Goal: Task Accomplishment & Management: Manage account settings

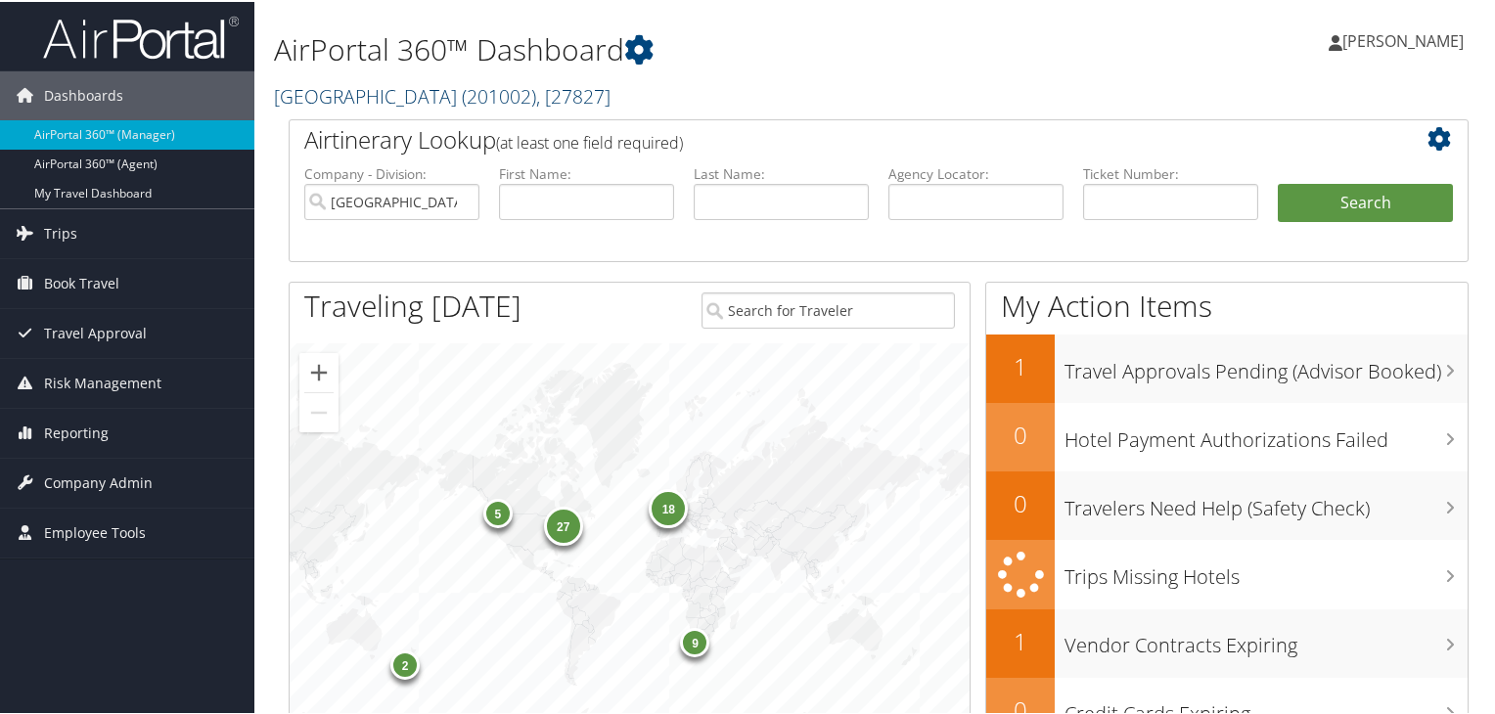
click at [462, 99] on span "( 201002 )" at bounding box center [499, 94] width 74 height 26
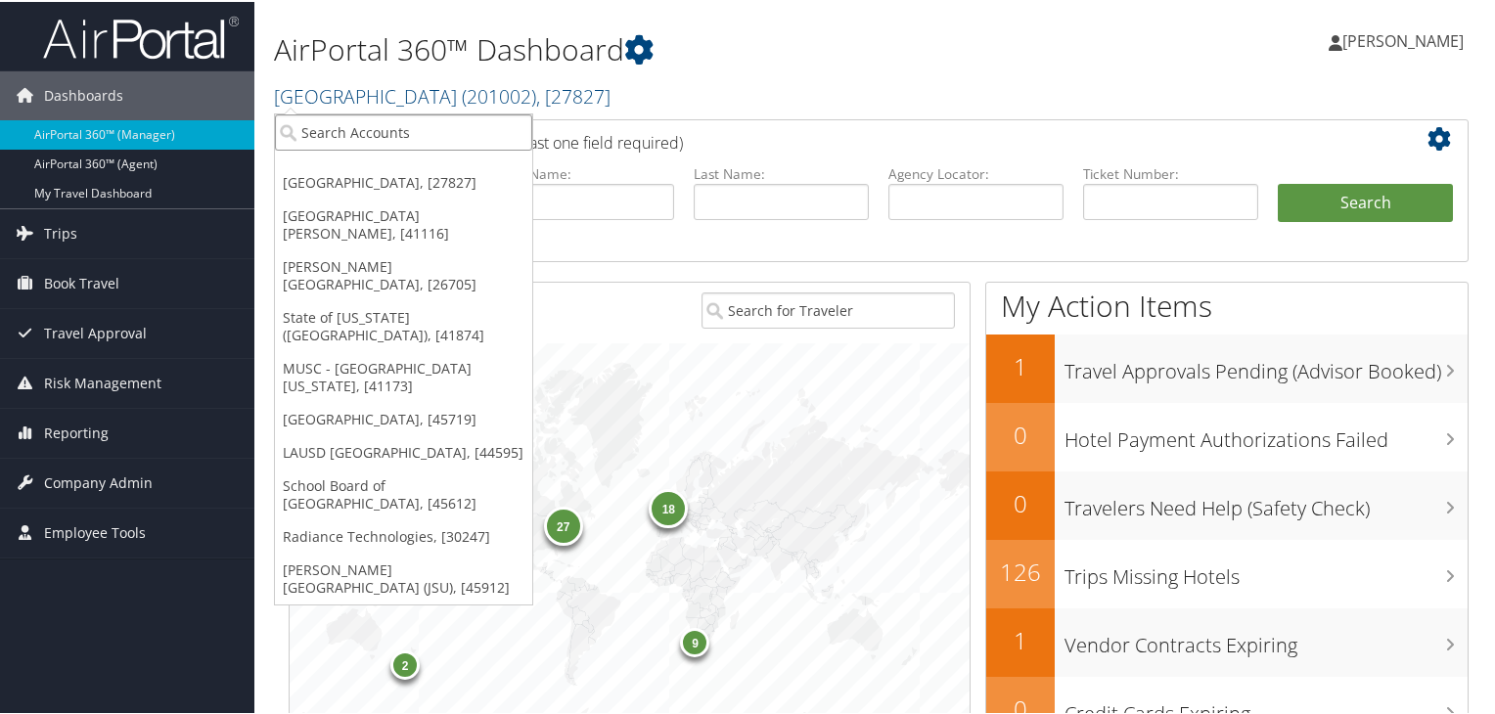
click at [341, 128] on input "search" at bounding box center [403, 130] width 257 height 36
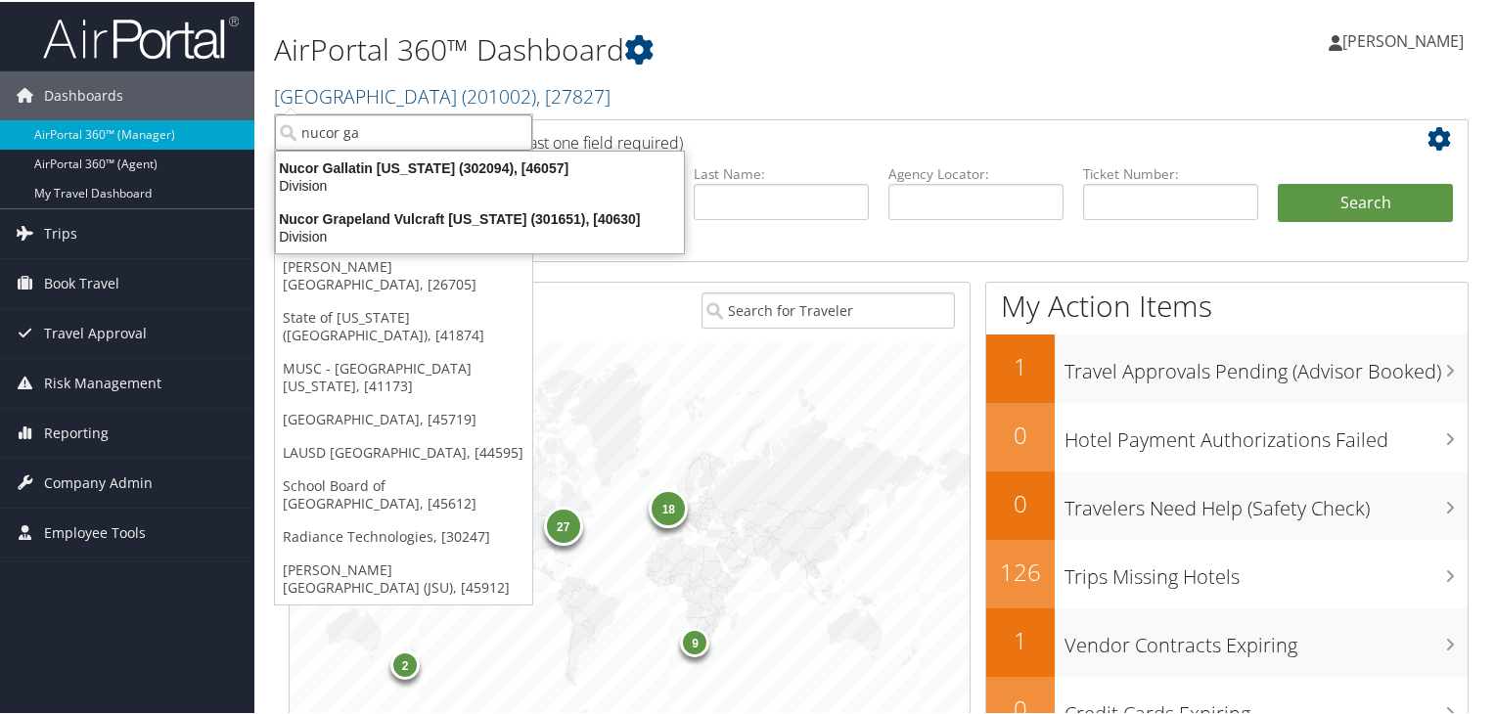
type input "nucor gal"
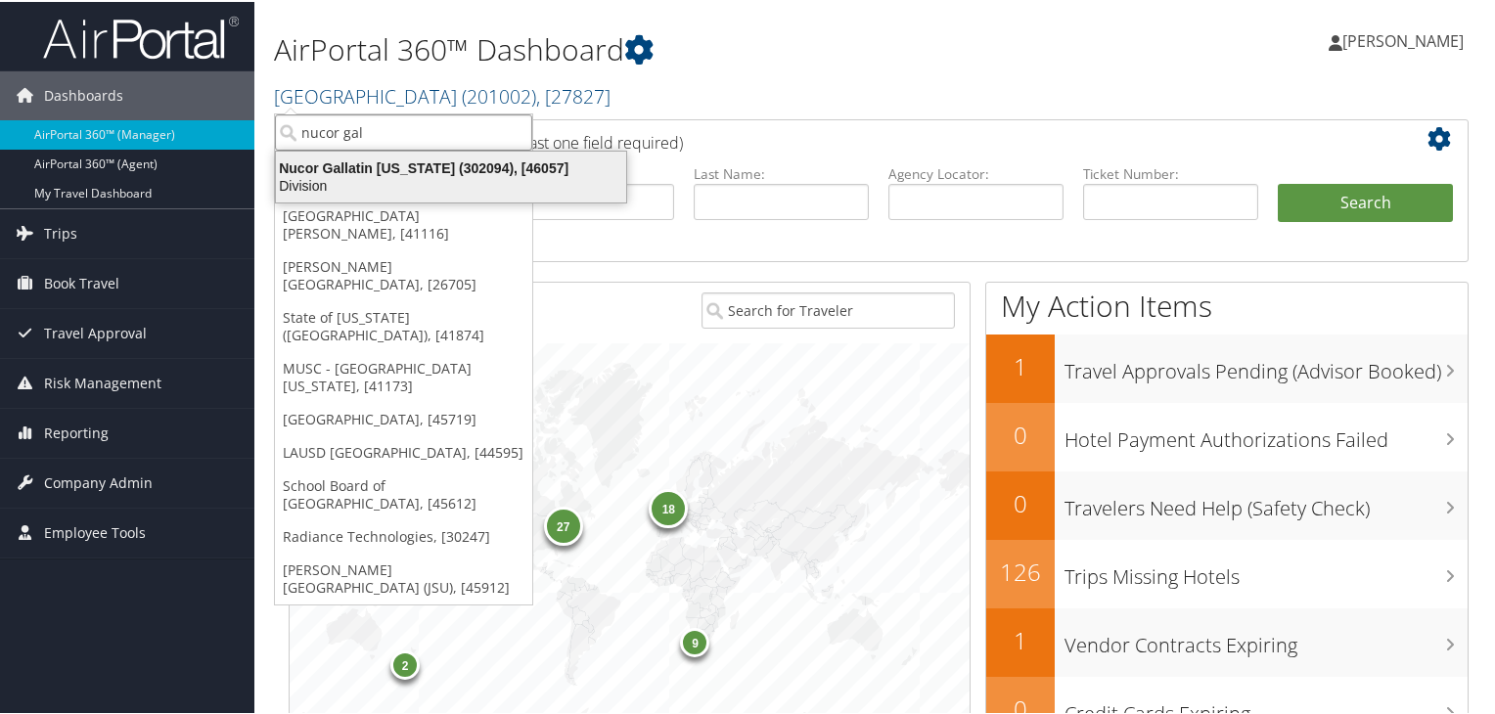
click at [368, 176] on div "Division" at bounding box center [451, 184] width 374 height 18
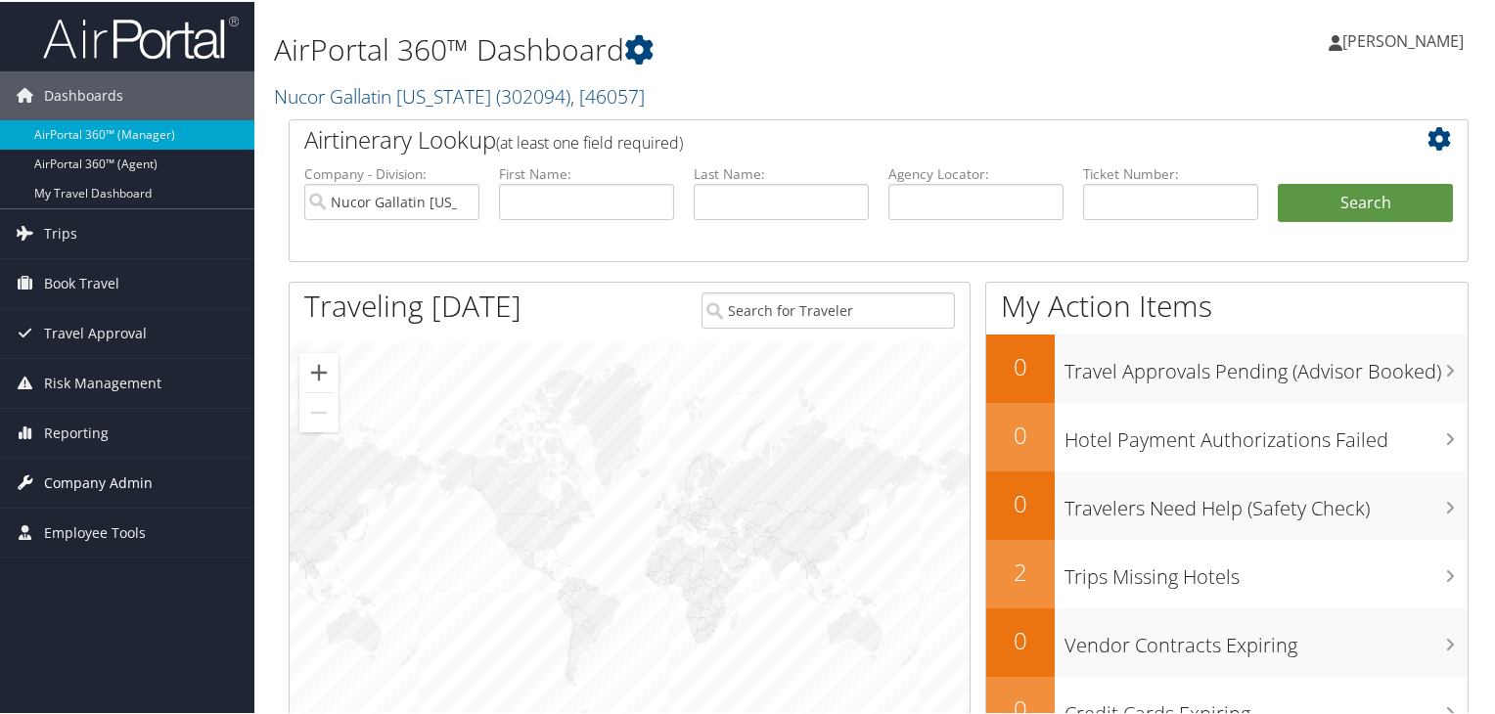
click at [84, 472] on span "Company Admin" at bounding box center [98, 481] width 109 height 49
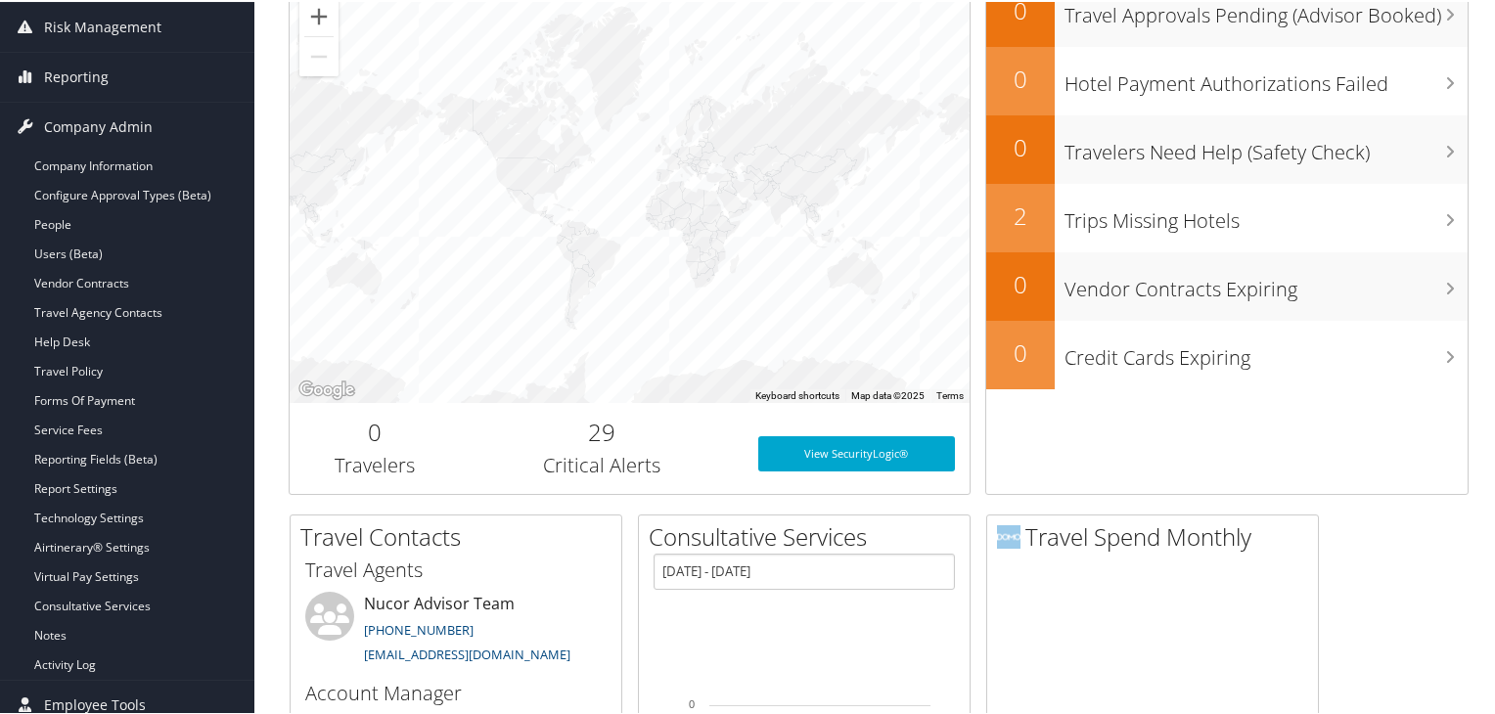
scroll to position [364, 0]
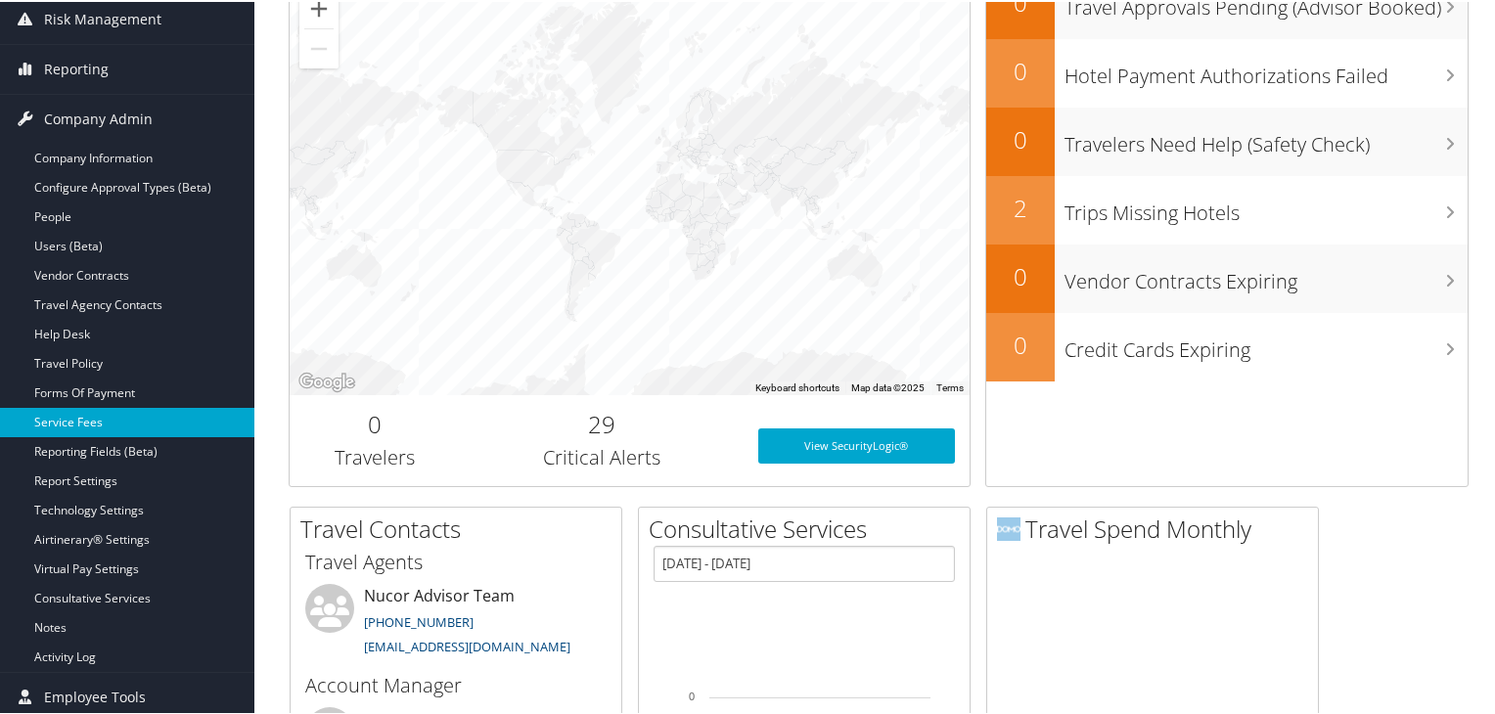
click at [61, 415] on link "Service Fees" at bounding box center [127, 420] width 254 height 29
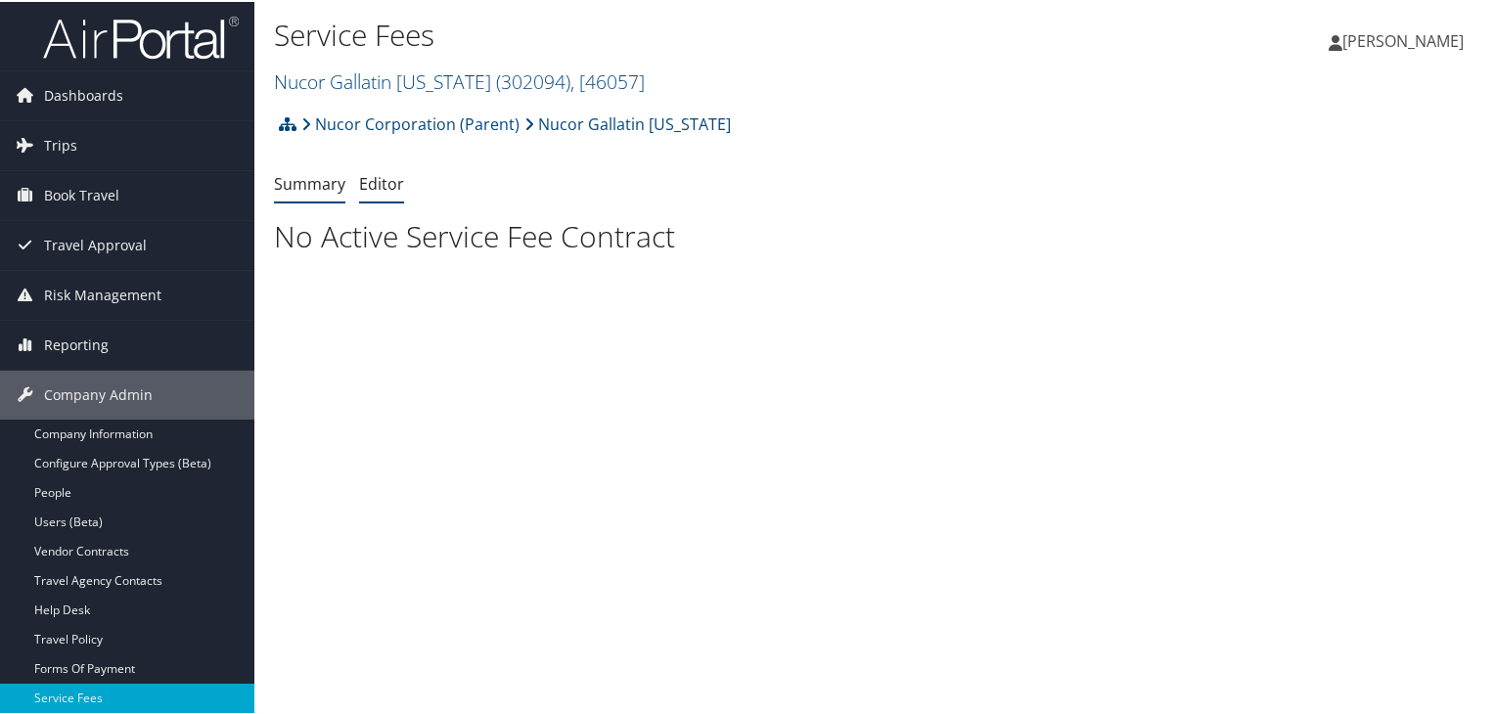
click at [381, 177] on link "Editor" at bounding box center [381, 182] width 45 height 22
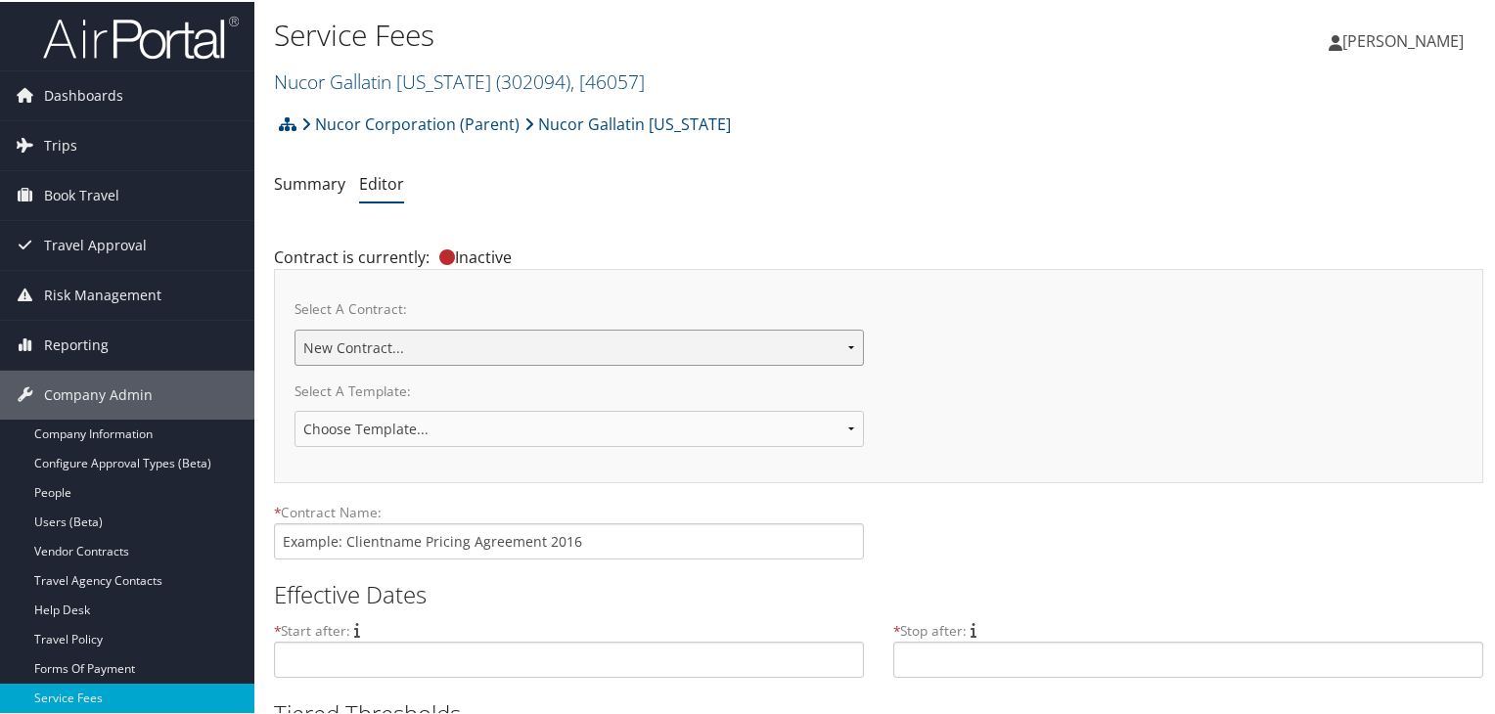
click at [846, 347] on select "Nucor Gallatin [US_STATE] New Contract..." at bounding box center [578, 346] width 569 height 36
click at [294, 328] on select "Nucor Gallatin [US_STATE] New Contract..." at bounding box center [578, 346] width 569 height 36
click at [844, 339] on select "Nucor Gallatin Kentucky New Contract..." at bounding box center [578, 346] width 569 height 36
select select "23116"
click at [294, 328] on select "Nucor Gallatin Kentucky New Contract..." at bounding box center [578, 346] width 569 height 36
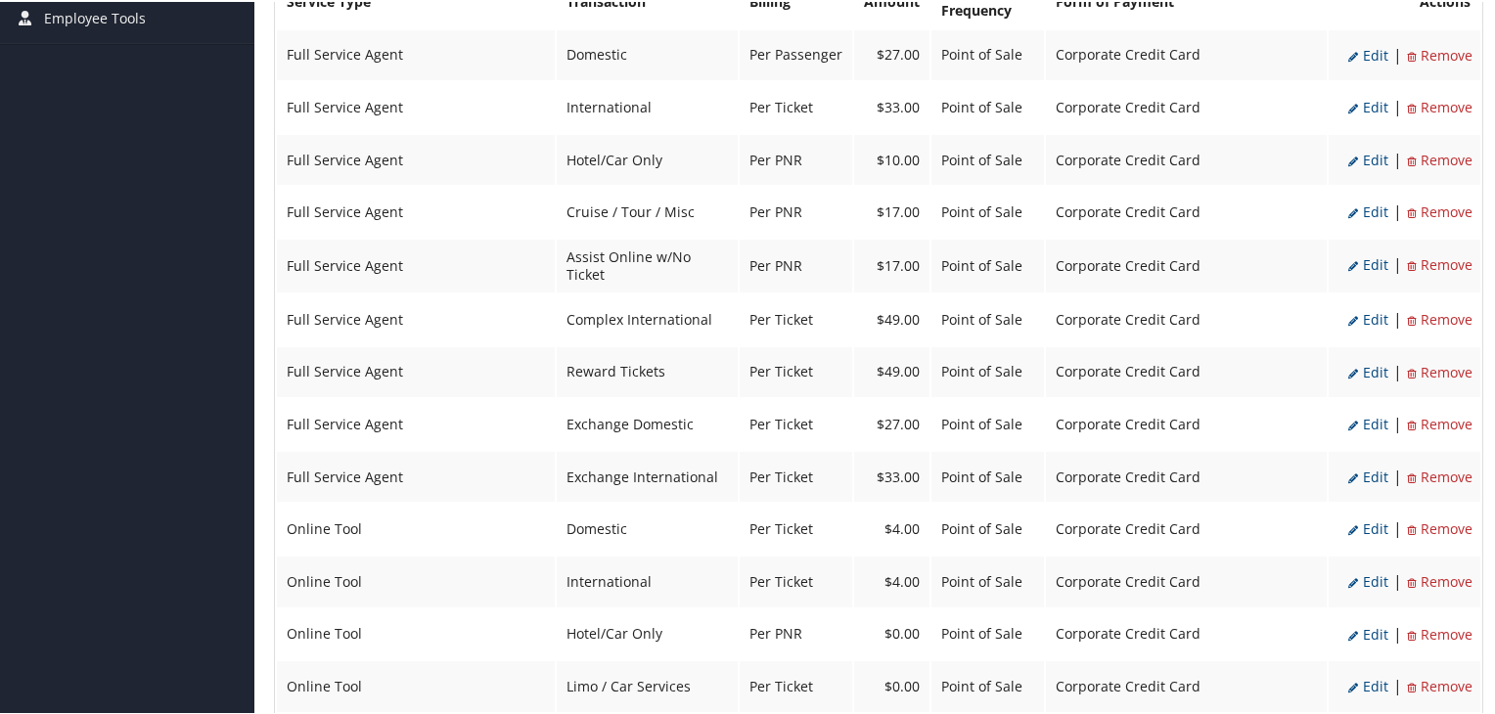
scroll to position [2121, 0]
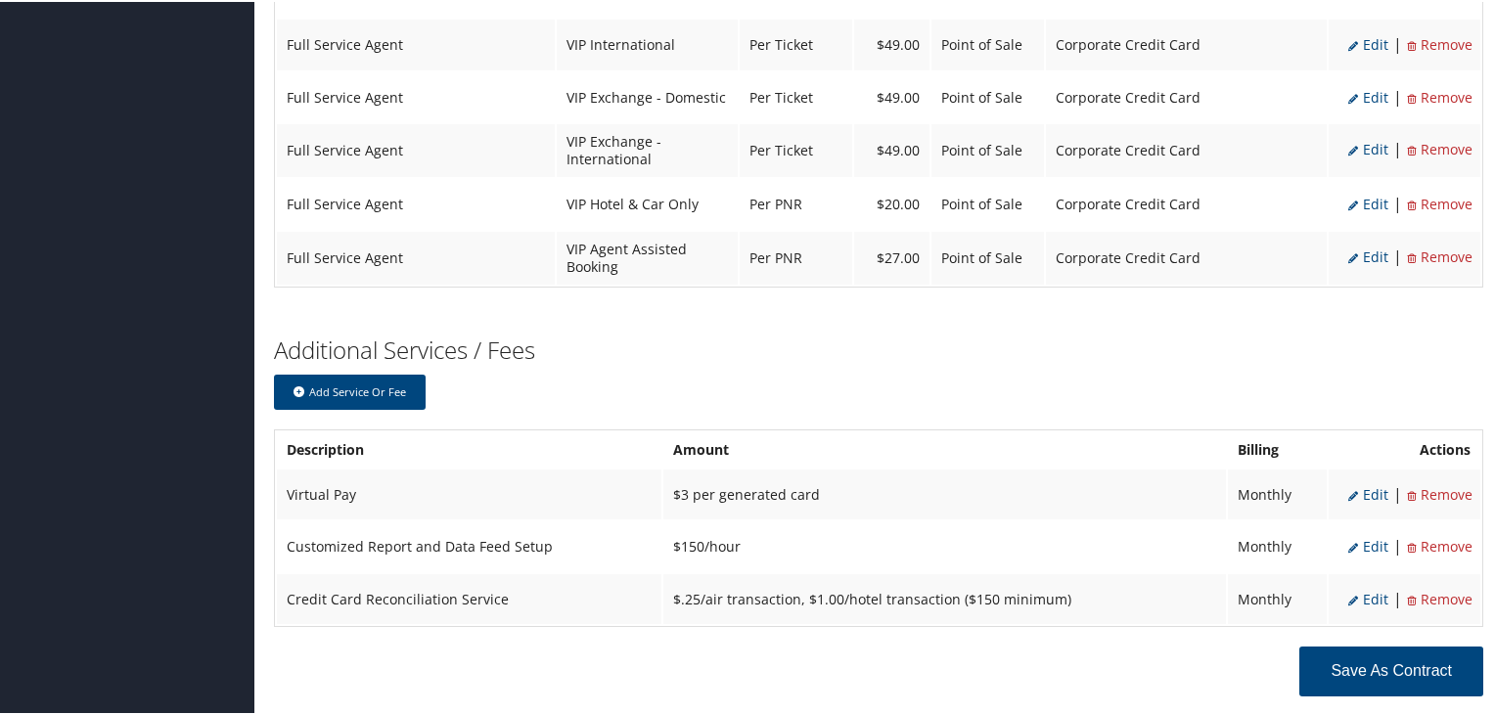
click at [1357, 483] on span "Edit" at bounding box center [1368, 492] width 40 height 19
type input "Virtual Pay"
type input "$3 per generated card"
select select "6"
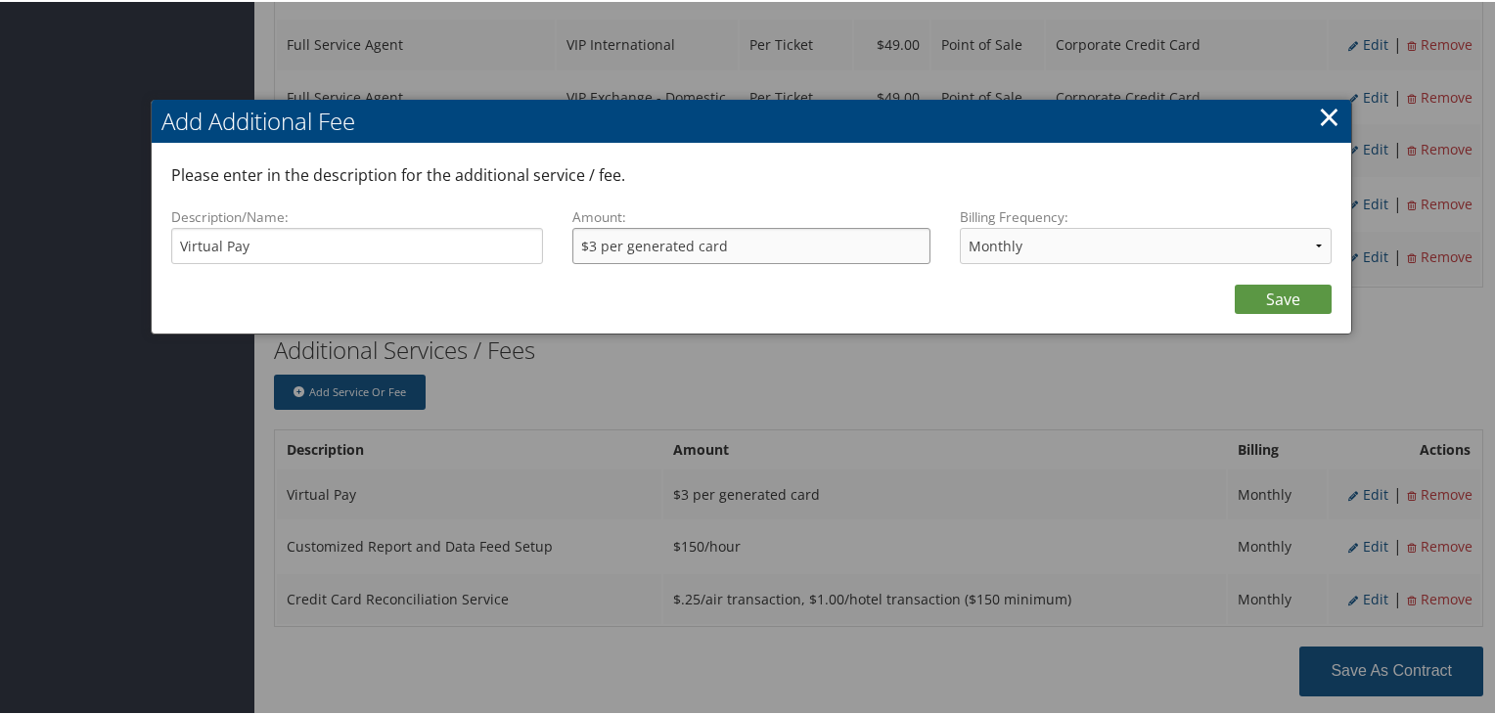
click at [594, 242] on input "$3 per generated card" at bounding box center [751, 244] width 358 height 36
type input "$5 per generated card"
click at [1280, 295] on link "Save" at bounding box center [1283, 297] width 97 height 29
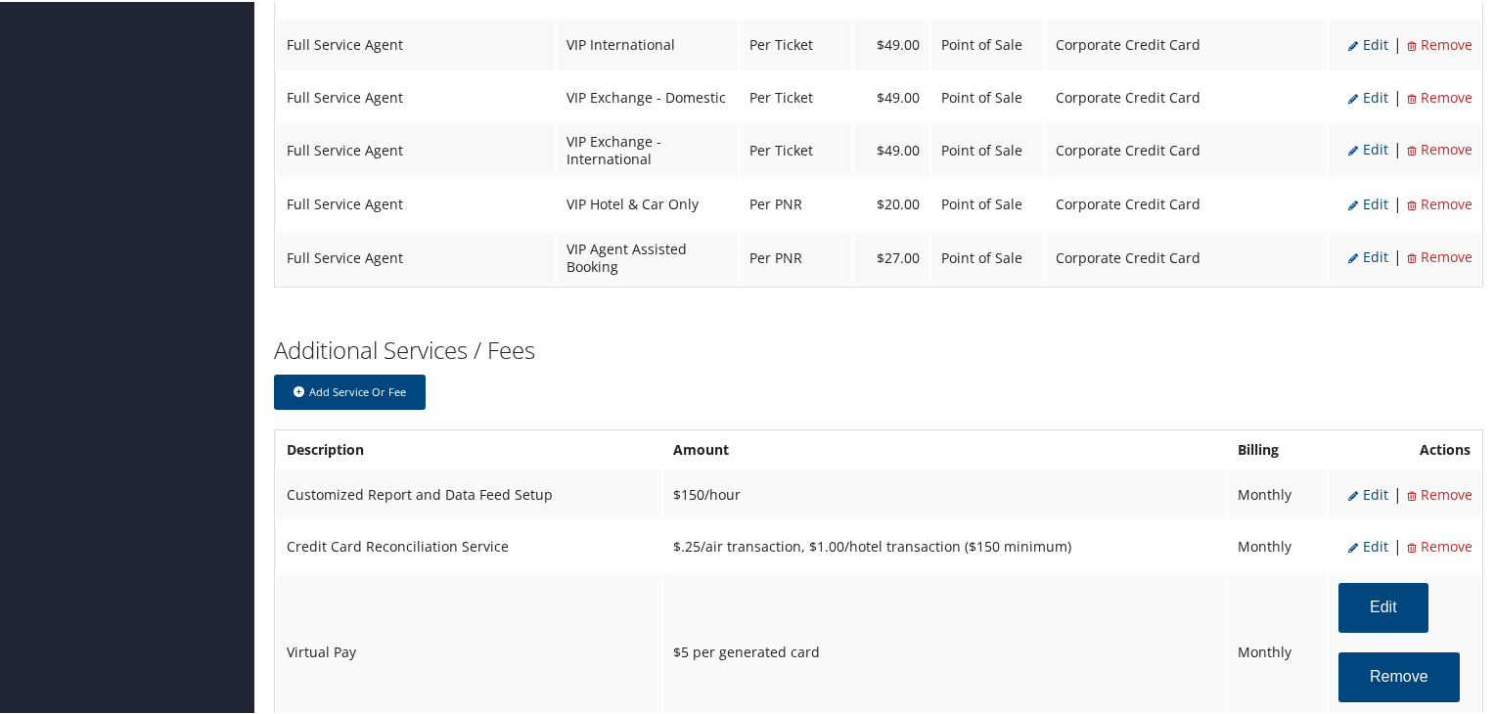
scroll to position [2229, 0]
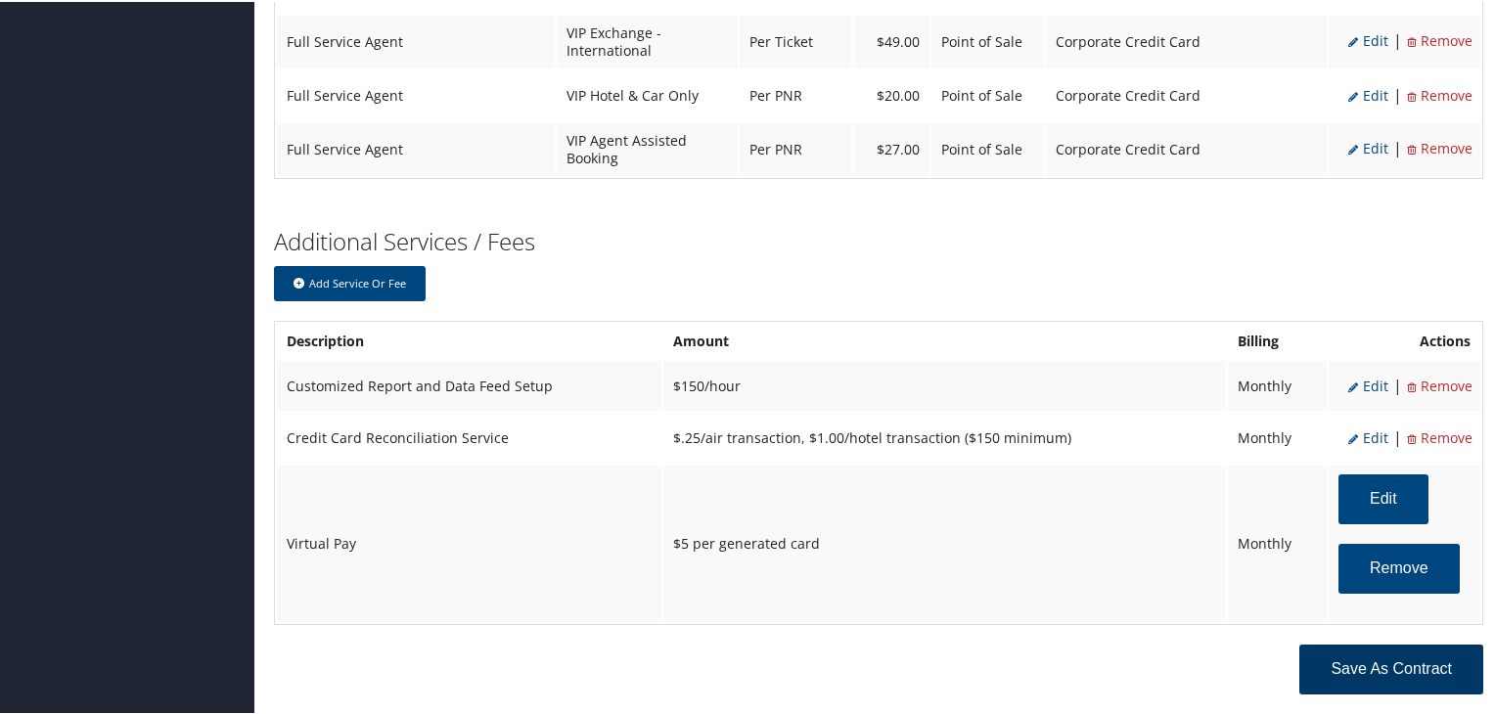
click at [1345, 643] on button "Save as Contract" at bounding box center [1391, 668] width 184 height 50
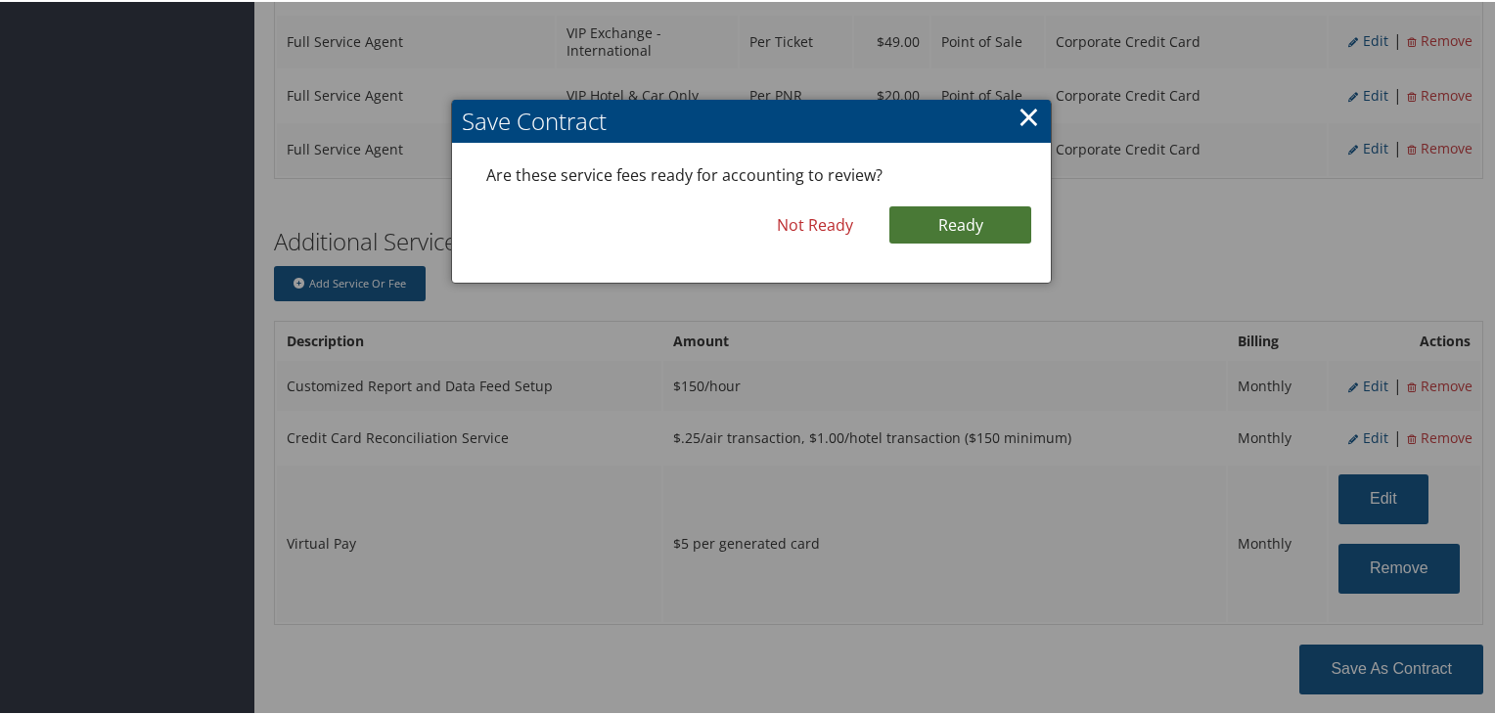
click at [955, 231] on link "Ready" at bounding box center [960, 222] width 142 height 37
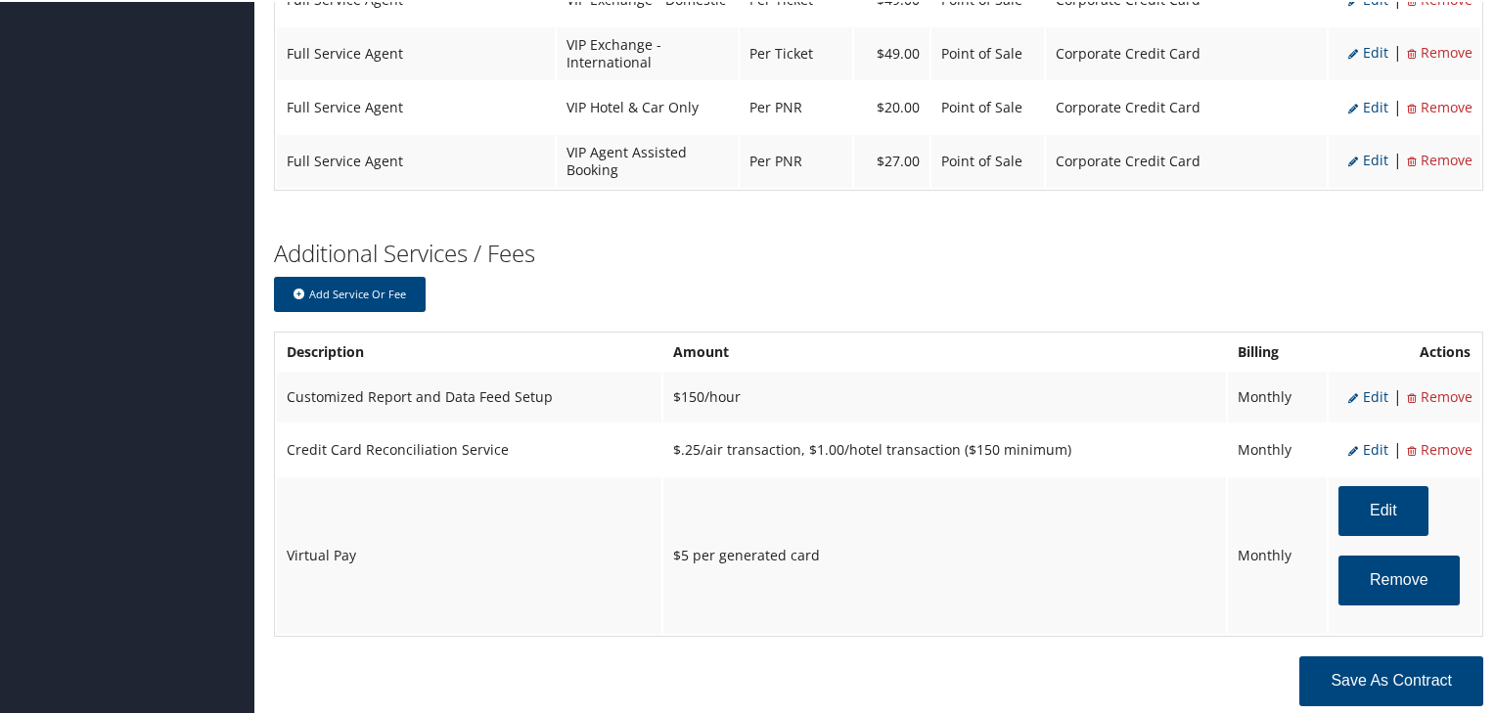
scroll to position [2240, 0]
